Goal: Task Accomplishment & Management: Manage account settings

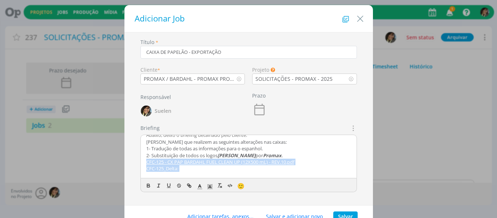
scroll to position [80, 0]
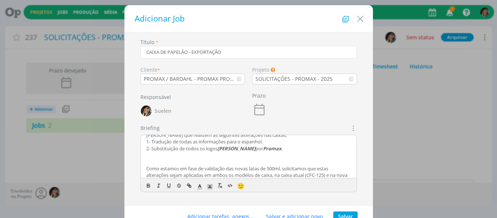
click at [231, 119] on div "Responsável Suelen" at bounding box center [193, 108] width 112 height 31
click at [180, 162] on p "dialog" at bounding box center [248, 161] width 205 height 7
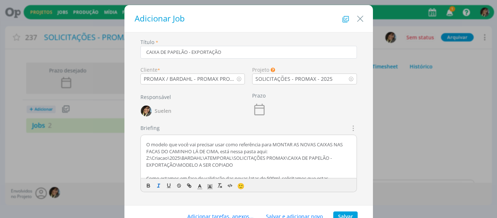
scroll to position [197, 0]
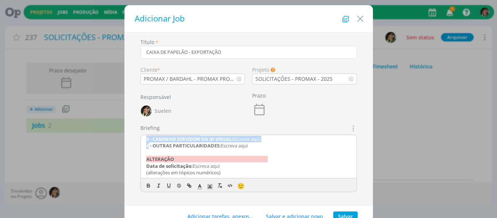
drag, startPoint x: 211, startPoint y: 160, endPoint x: 147, endPoint y: 144, distance: 66.2
click at [147, 144] on div "CRIAÇÃO 1 - FORMATO: - 2 - TIPO: Impresso 3 - CAMINHO SERVIDOR: Z:\Criacao\2025…" at bounding box center [249, 157] width 216 height 44
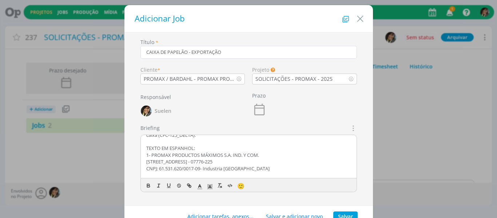
scroll to position [160, 0]
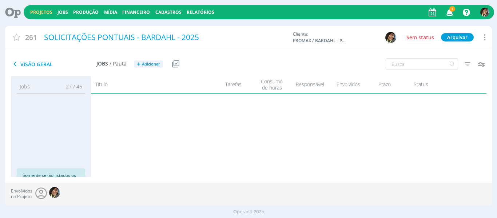
scroll to position [259, 0]
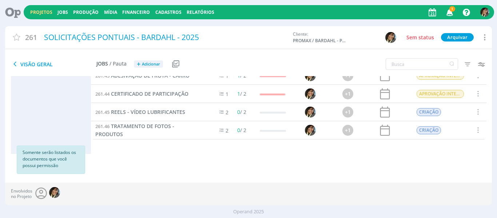
click at [449, 13] on icon "button" at bounding box center [450, 12] width 13 height 12
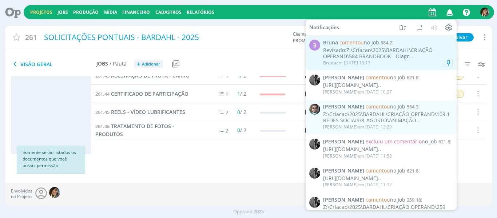
click at [401, 53] on div "Revisado:Z:\Criacao\2025\BARDAHL\CRIAÇÃO OPERAND\584 BRANDBOOK - Diagr..." at bounding box center [388, 53] width 130 height 12
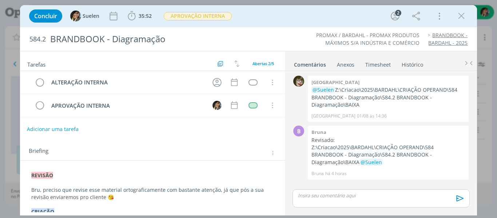
click at [52, 127] on button "Adicionar uma tarefa" at bounding box center [53, 129] width 52 height 12
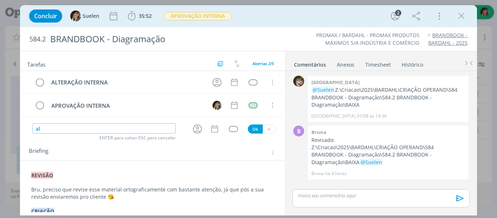
type input "a"
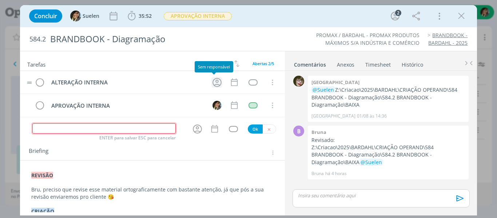
click at [215, 82] on icon "dialog" at bounding box center [217, 82] width 9 height 9
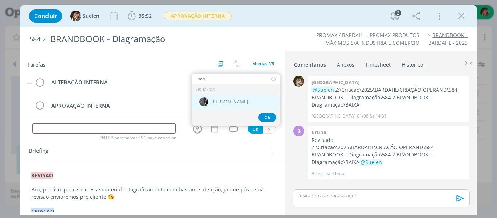
type input "pabl"
click at [222, 99] on span "[PERSON_NAME]" at bounding box center [229, 102] width 37 height 6
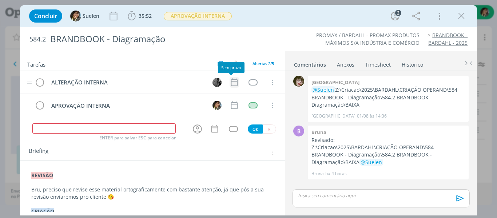
click at [236, 82] on icon "dialog" at bounding box center [234, 82] width 9 height 9
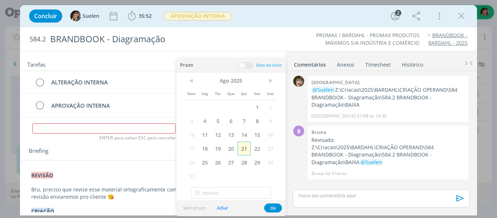
click at [244, 150] on span "21" at bounding box center [244, 149] width 13 height 14
click at [273, 210] on button "Ok" at bounding box center [273, 207] width 18 height 9
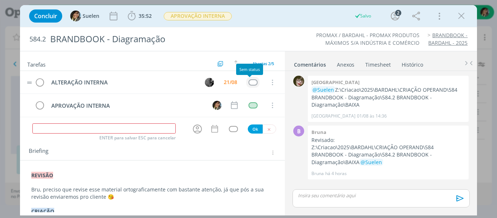
click at [252, 83] on div "dialog" at bounding box center [253, 82] width 9 height 6
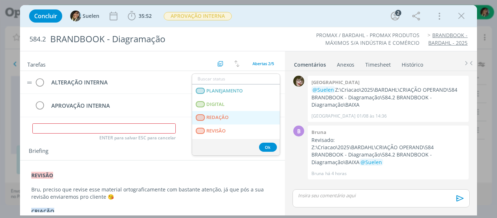
scroll to position [186, 0]
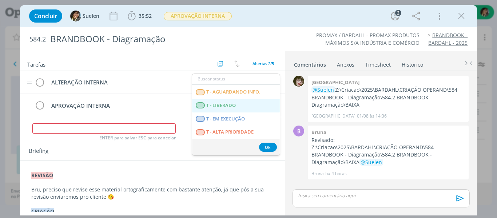
click at [247, 102] on LIBERADO "T - LIBERADO" at bounding box center [236, 105] width 88 height 13
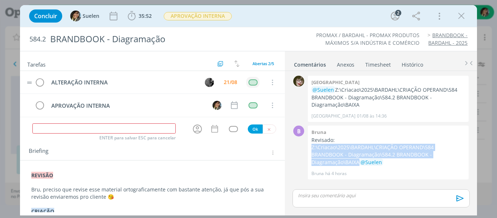
drag, startPoint x: 312, startPoint y: 146, endPoint x: 477, endPoint y: 153, distance: 165.4
click at [477, 153] on div "0 Kenia @Suelen Z:\Criacao\2025\BARDAHL\CRIAÇÃO OPERAND\584 BRANDBOOK - Diagram…" at bounding box center [381, 142] width 192 height 143
copy p "Z:\Criacao\2025\BARDAHL\CRIAÇÃO OPERAND\584 BRANDBOOK - Diagramação\584.2 BRAND…"
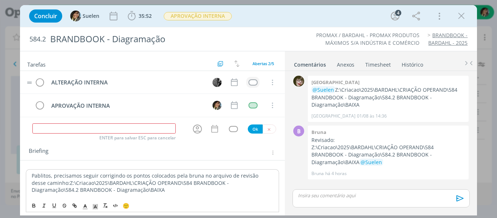
scroll to position [62, 0]
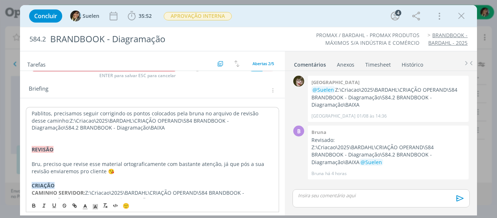
click at [64, 137] on p "dialog" at bounding box center [153, 134] width 242 height 7
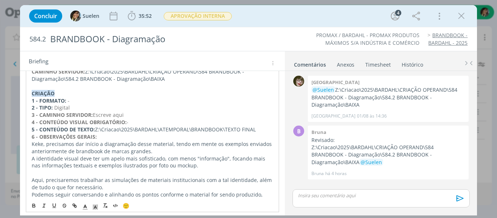
scroll to position [341, 0]
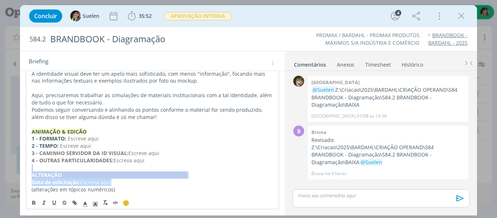
drag, startPoint x: 115, startPoint y: 185, endPoint x: 15, endPoint y: 170, distance: 101.2
click at [15, 170] on div "Concluir Suelen 35:52 Iniciar Apontar Data * [DATE] Horas * 00:00 Tarefa Seleci…" at bounding box center [248, 109] width 497 height 218
copy div "﻿ALTERAÇÃO Data de solicitação: Escreva aqui"
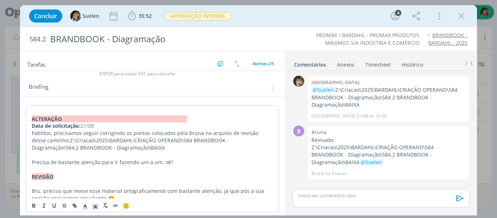
scroll to position [0, 0]
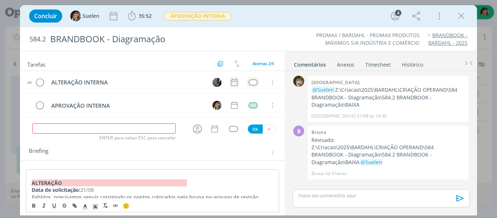
click at [230, 80] on icon "dialog" at bounding box center [234, 82] width 9 height 9
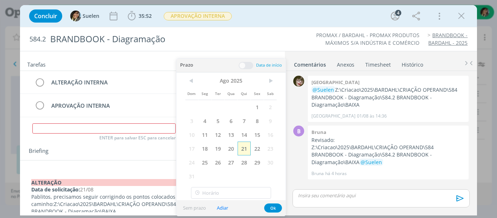
click at [244, 153] on span "21" at bounding box center [244, 149] width 13 height 14
click at [273, 206] on button "Ok" at bounding box center [273, 207] width 18 height 9
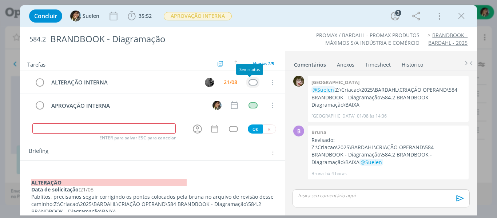
click at [250, 83] on div "dialog" at bounding box center [253, 82] width 9 height 6
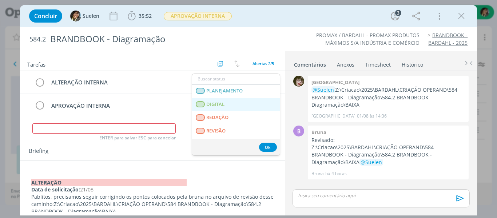
scroll to position [186, 0]
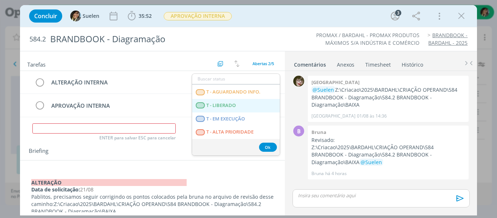
click at [248, 105] on LIBERADO "T - LIBERADO" at bounding box center [236, 105] width 88 height 13
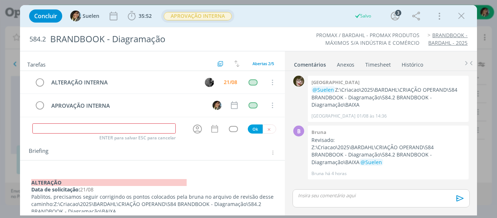
click at [215, 17] on span "APROVAÇÃO INTERNA" at bounding box center [198, 16] width 68 height 8
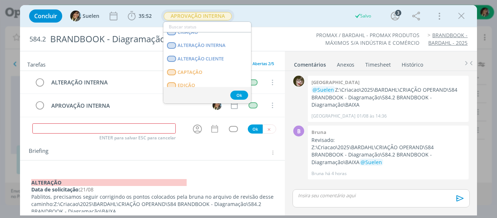
scroll to position [60, 0]
click at [221, 43] on span "ALTERAÇÃO INTERNA" at bounding box center [202, 45] width 48 height 6
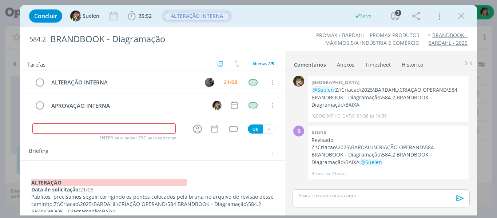
click at [67, 182] on strong "﻿ALTERAÇÃO" at bounding box center [108, 182] width 155 height 7
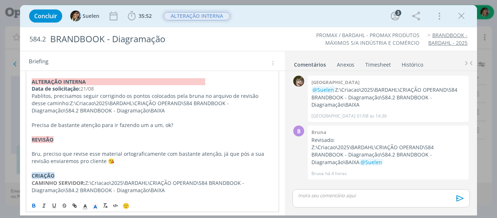
scroll to position [101, 0]
click at [178, 124] on p "Precisa de bastante atenção para ir fazendo um a um, ok?" at bounding box center [153, 125] width 242 height 7
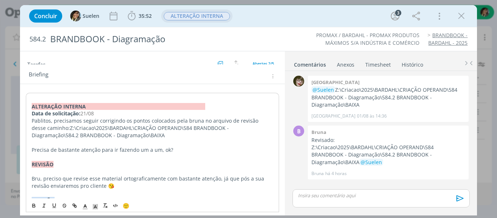
click at [127, 209] on span "🙂" at bounding box center [126, 205] width 7 height 7
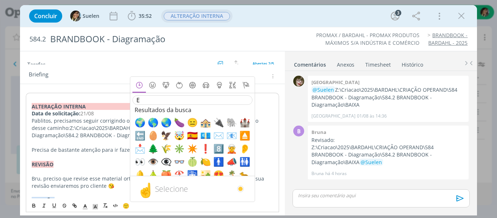
click at [177, 103] on input "E" at bounding box center [192, 100] width 120 height 10
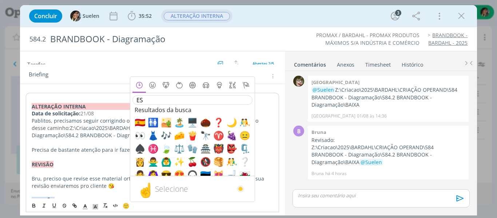
type input "E"
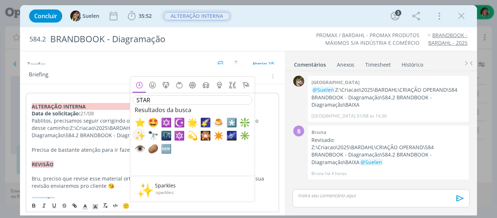
type input "STAR"
click at [140, 132] on span "✨" at bounding box center [139, 135] width 9 height 9
click at [121, 135] on p "Pablitos, precisamos seguir corrigindo os pontos colocados pela bruna no arquiv…" at bounding box center [153, 128] width 242 height 22
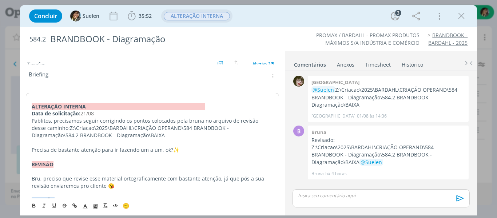
scroll to position [0, 0]
